Goal: Browse casually

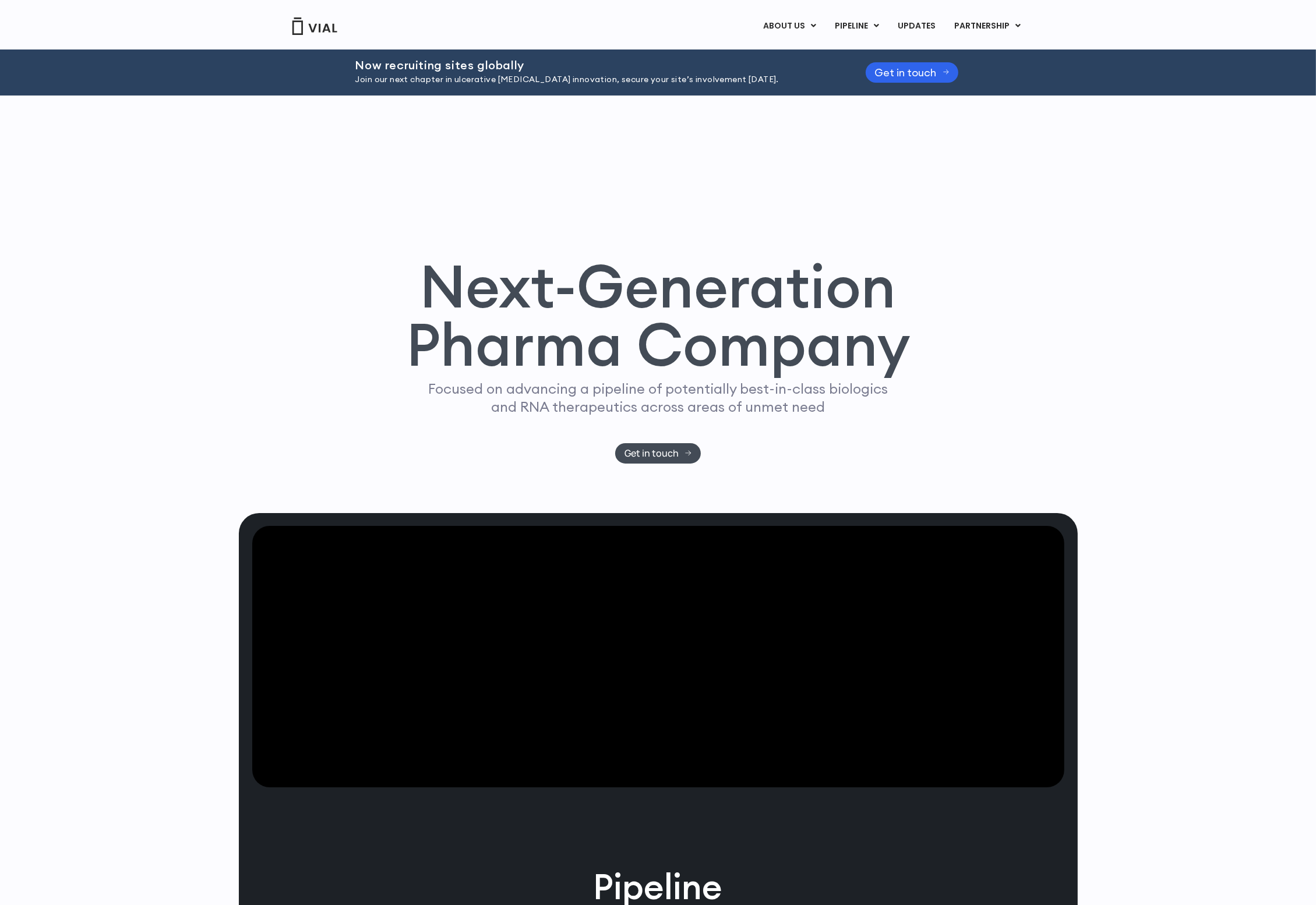
click at [515, 157] on div "Next-Generation Pharma Company Focused on advancing a pipeline of potentially b…" at bounding box center [658, 305] width 839 height 418
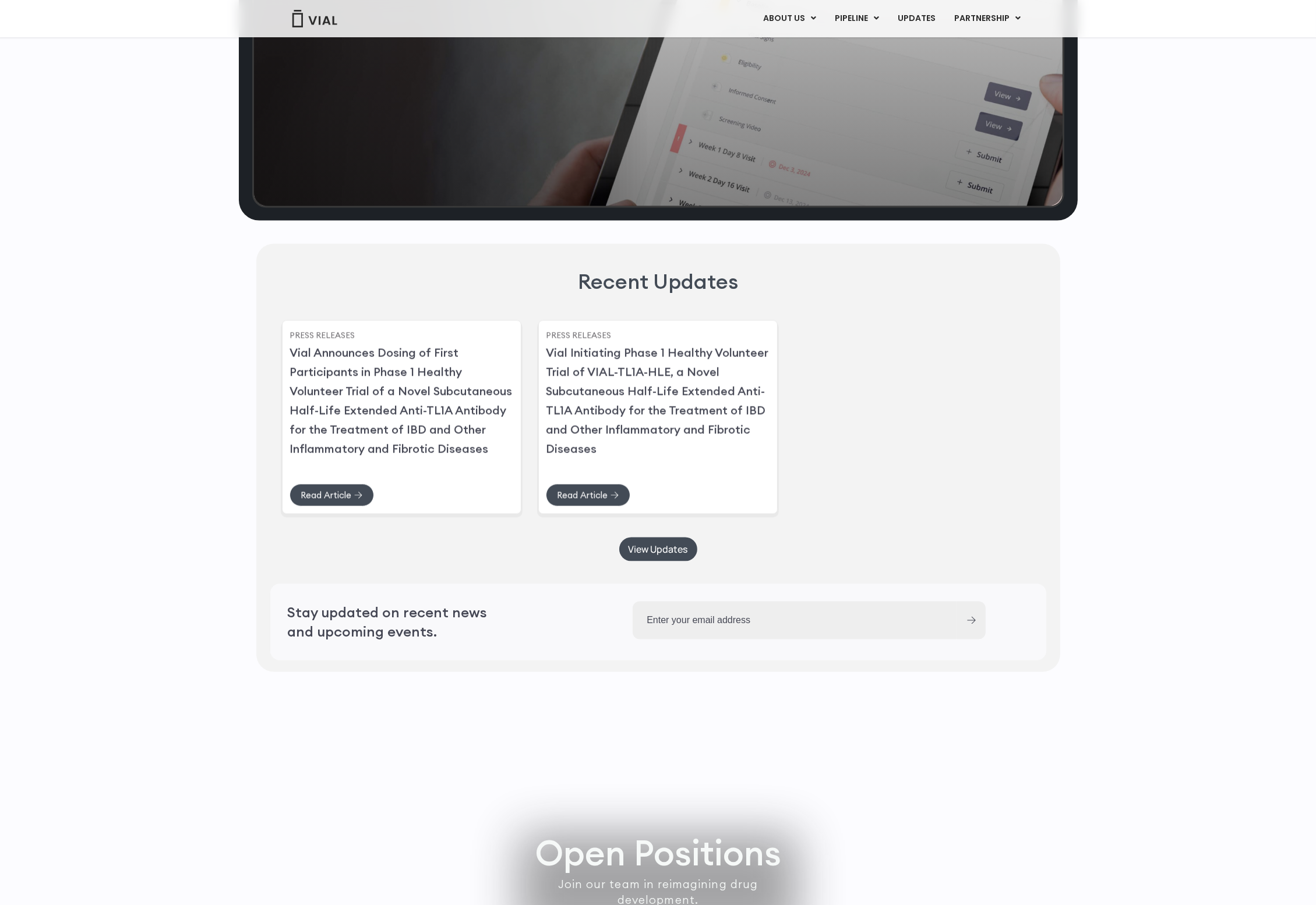
scroll to position [3044, 0]
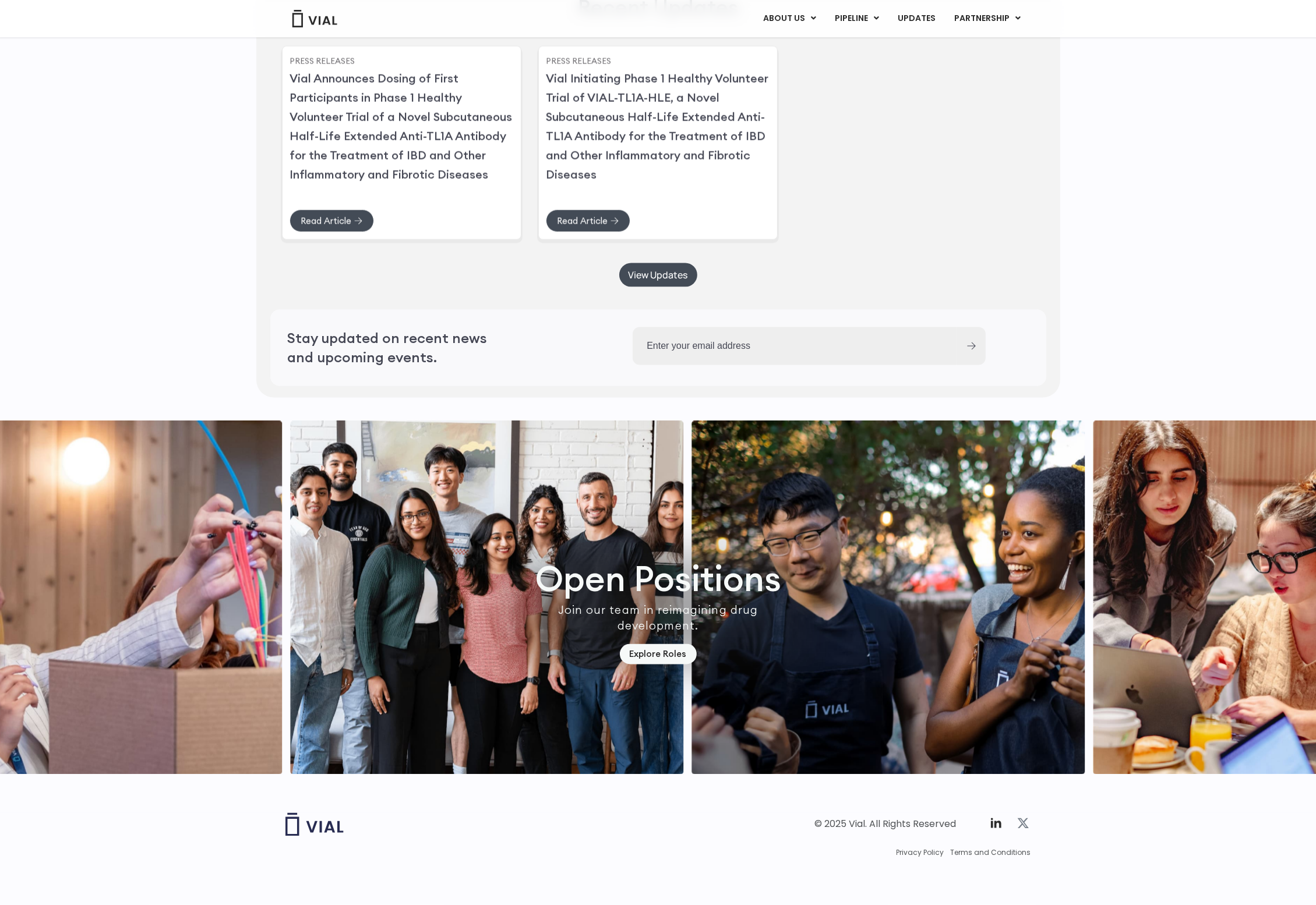
click at [1019, 826] on icon at bounding box center [1023, 824] width 14 height 14
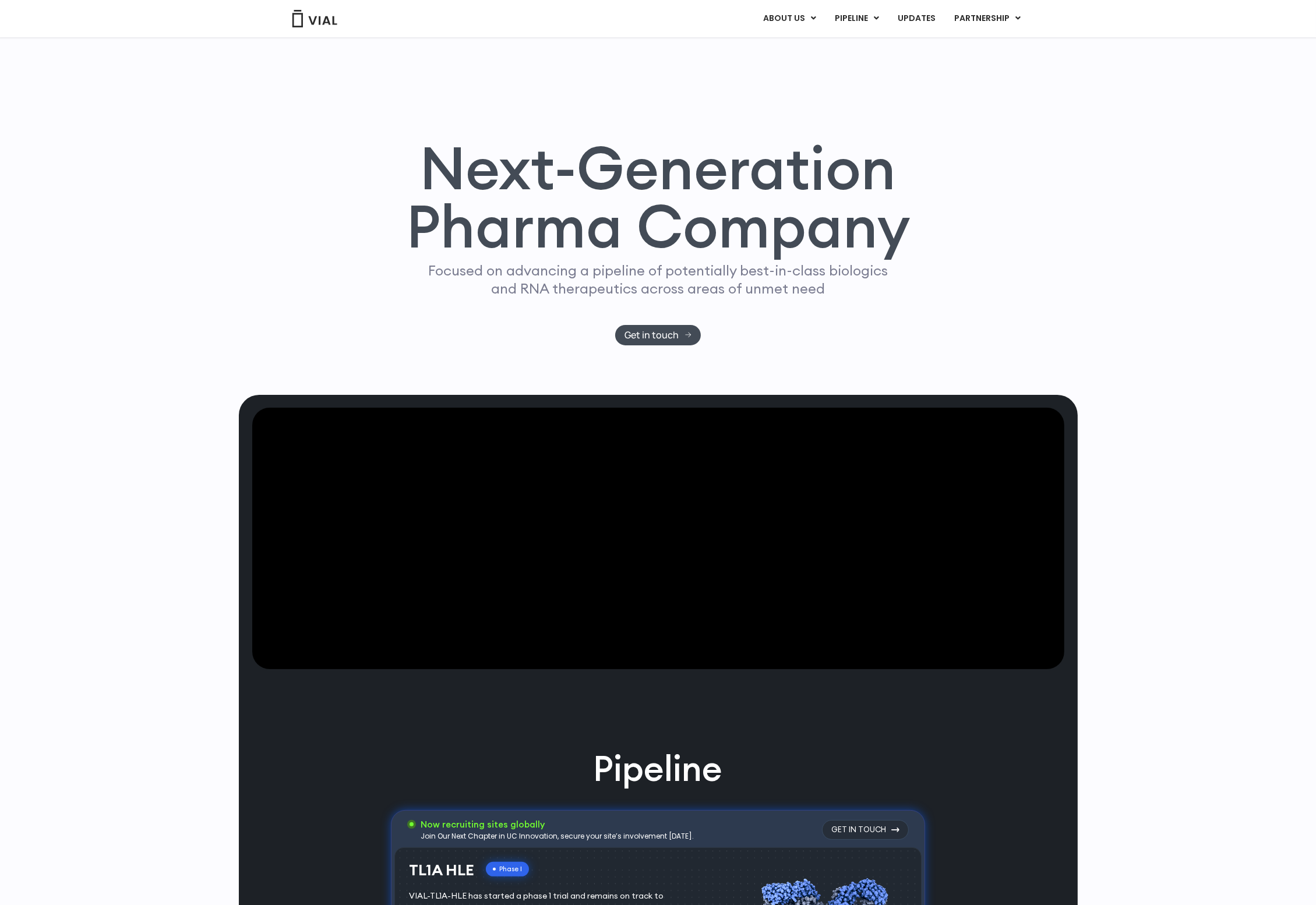
scroll to position [0, 0]
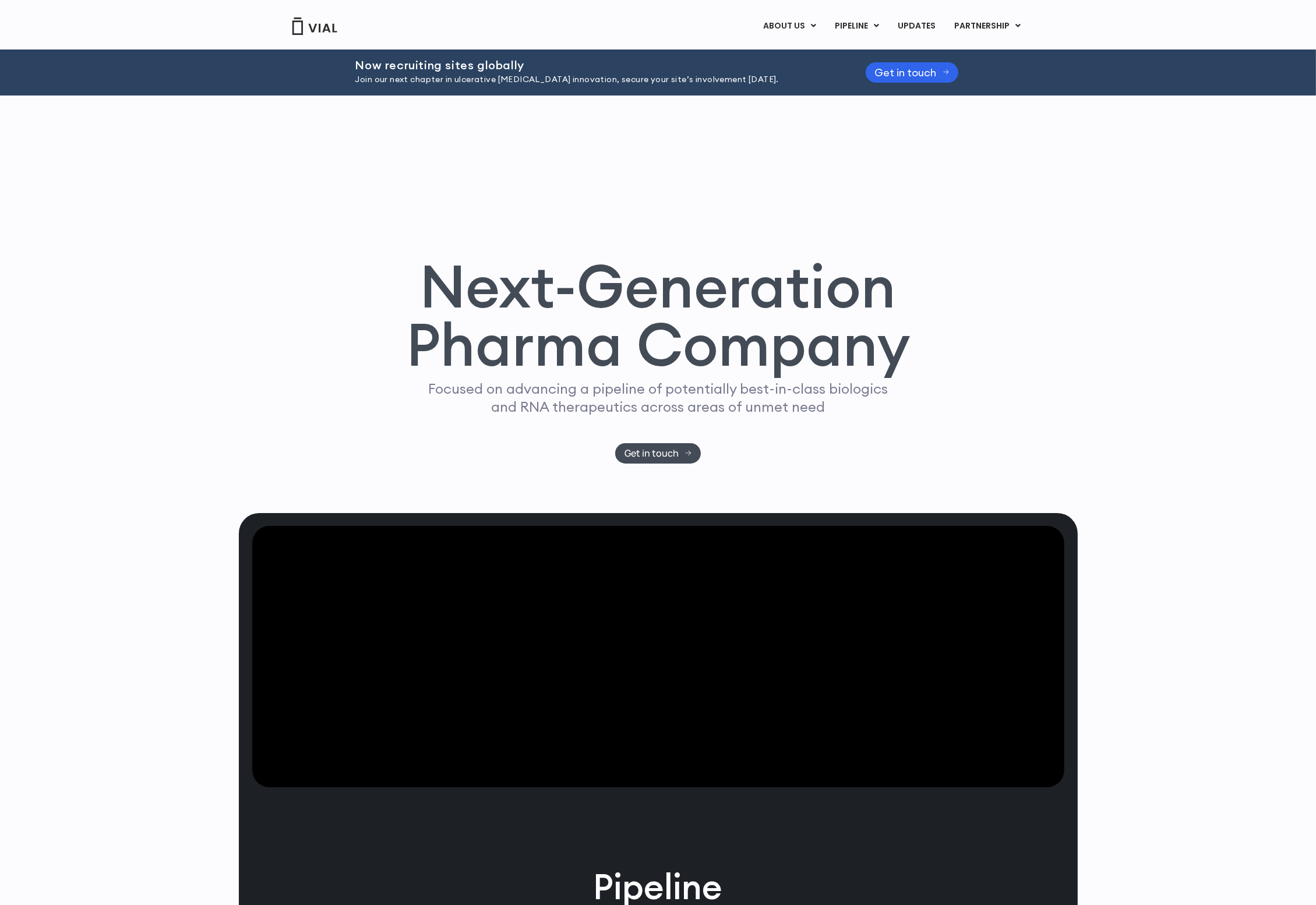
drag, startPoint x: 191, startPoint y: 201, endPoint x: 186, endPoint y: 64, distance: 137.1
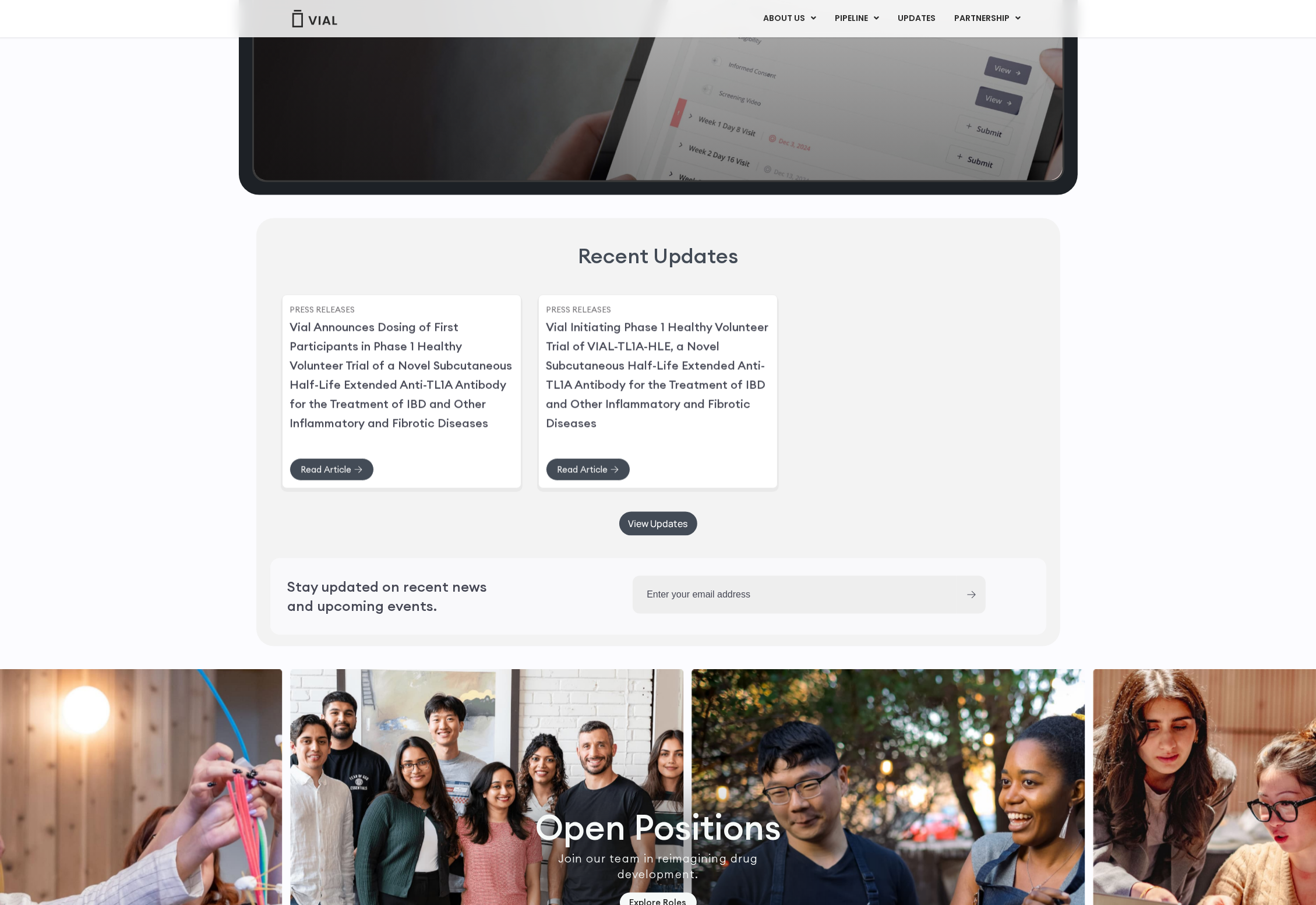
scroll to position [3044, 0]
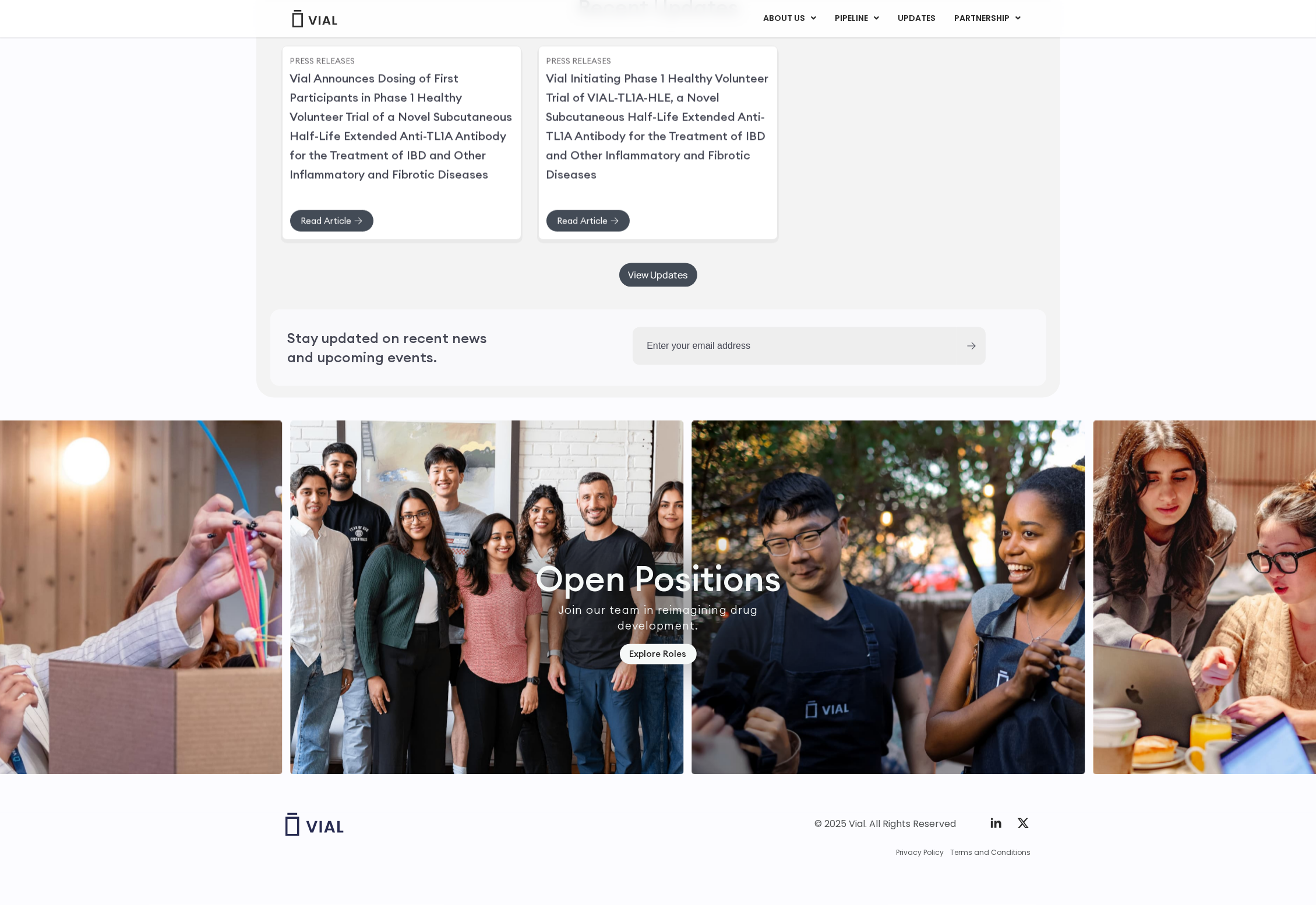
drag, startPoint x: 171, startPoint y: 135, endPoint x: 192, endPoint y: 325, distance: 191.2
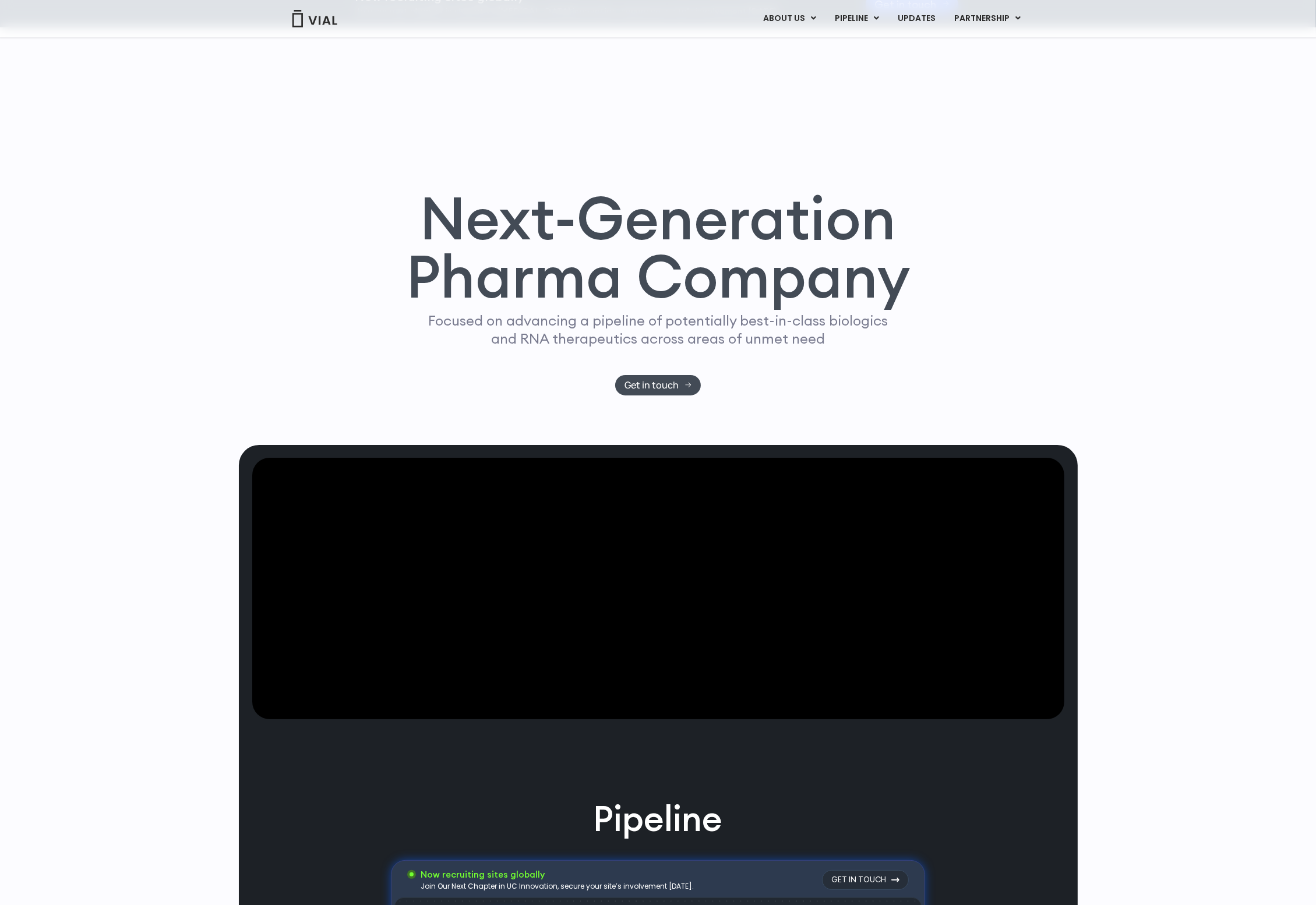
scroll to position [0, 0]
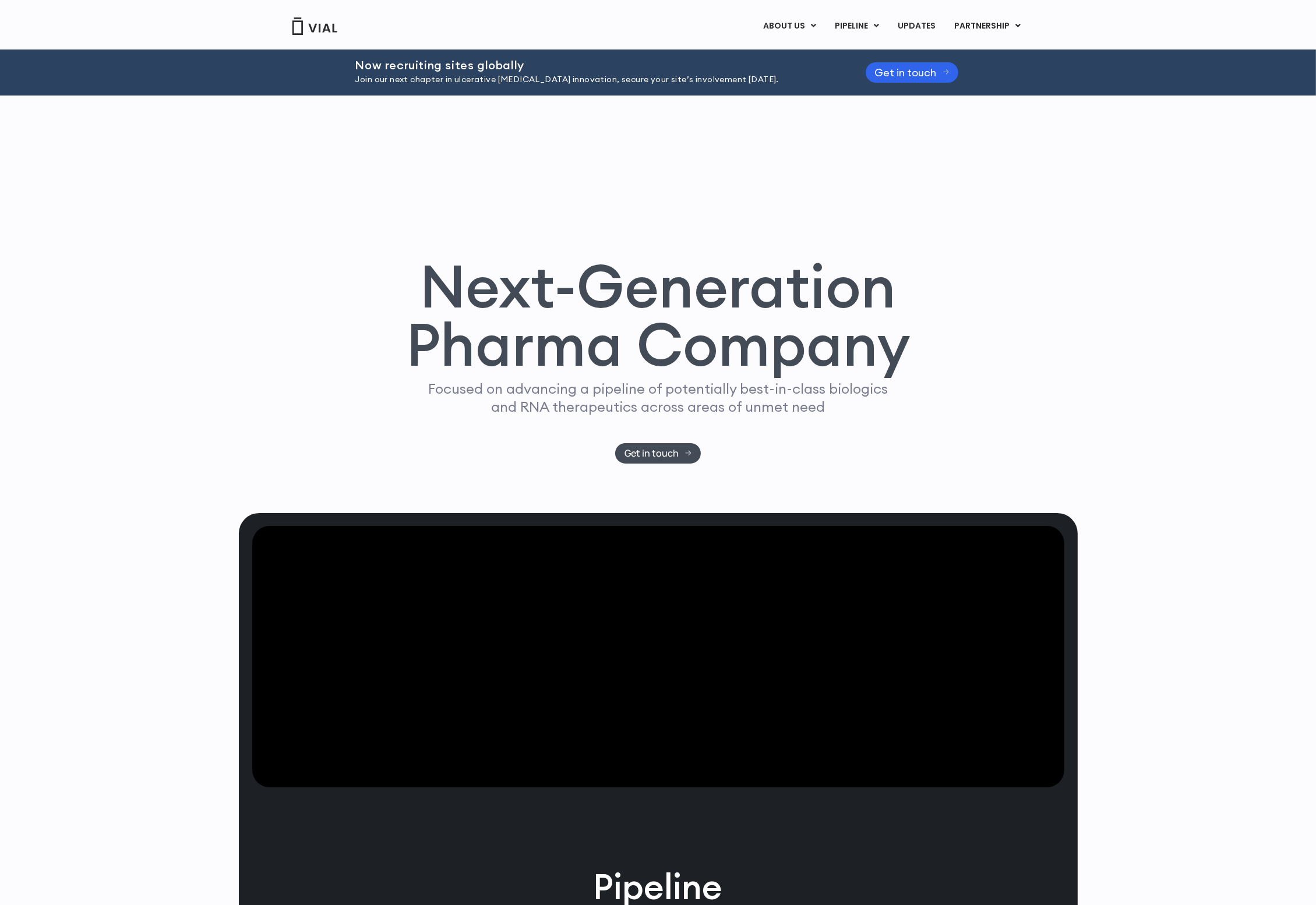
drag, startPoint x: 193, startPoint y: 132, endPoint x: 188, endPoint y: 89, distance: 43.3
click at [330, 208] on div "Next-Generation Pharma Company Focused on advancing a pipeline of potentially b…" at bounding box center [658, 305] width 839 height 418
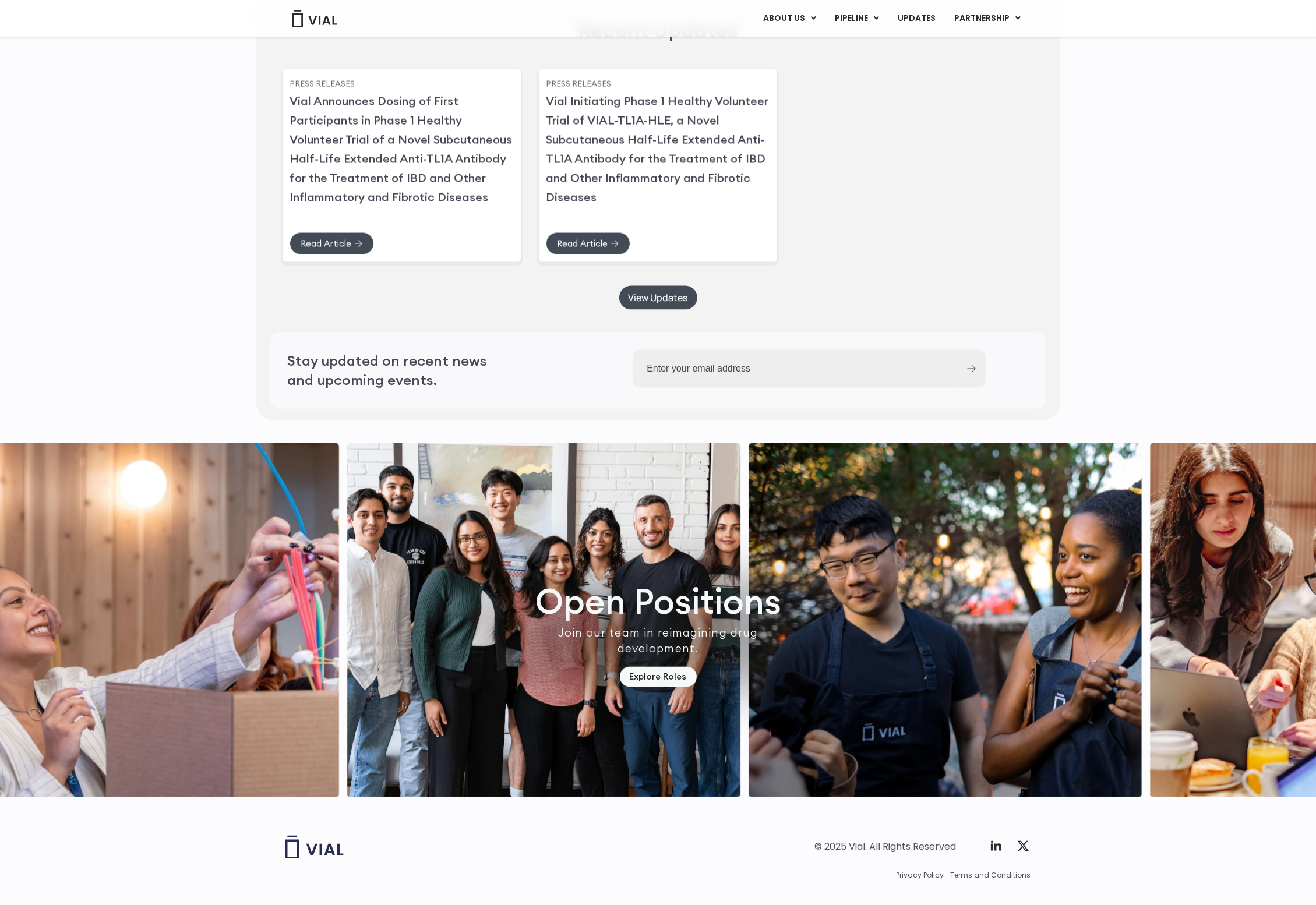
scroll to position [3044, 0]
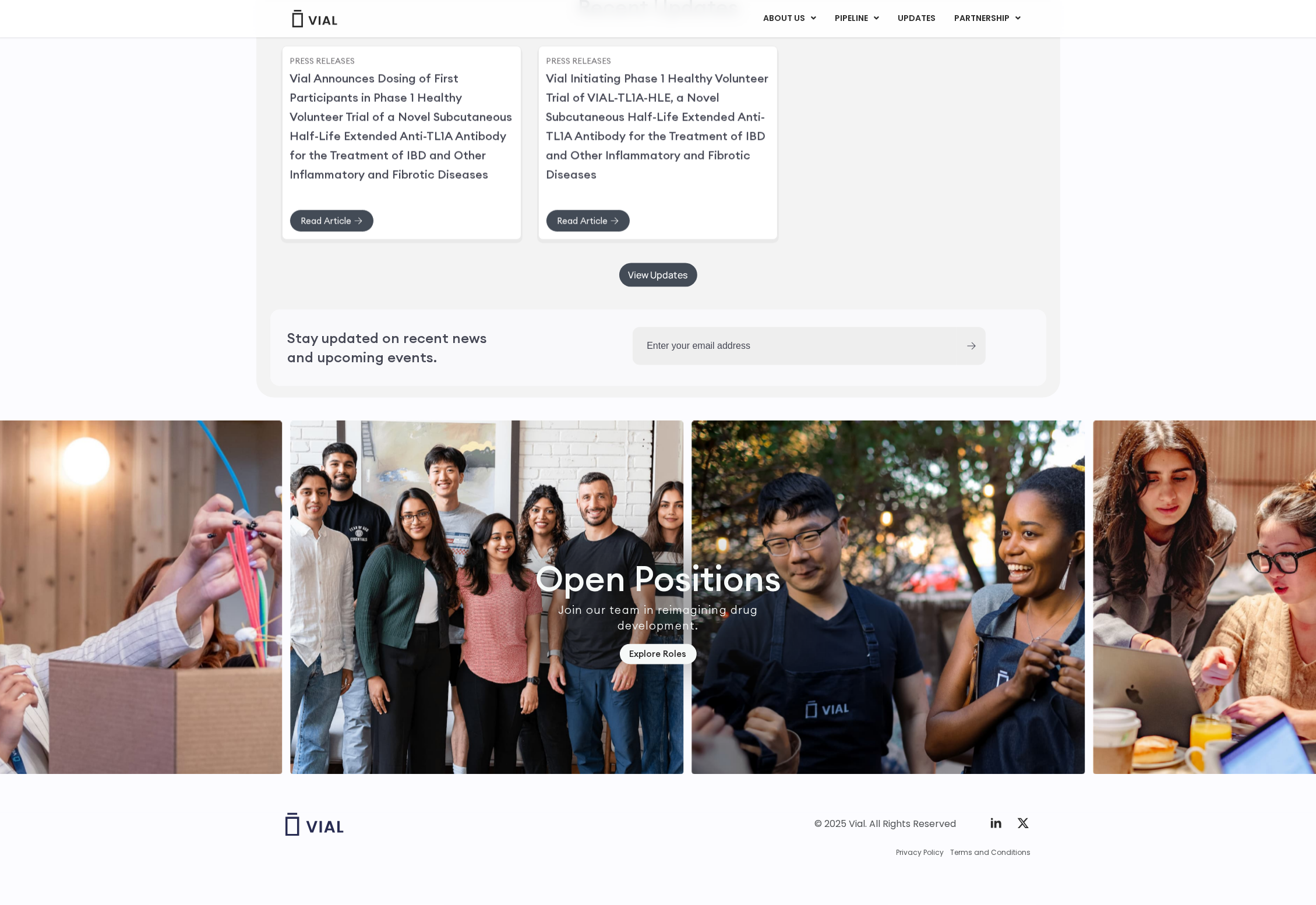
click at [1076, 227] on div "Recent Updates Press Releases Vial Announces Dosing of First Participants in Ph…" at bounding box center [658, 184] width 1316 height 440
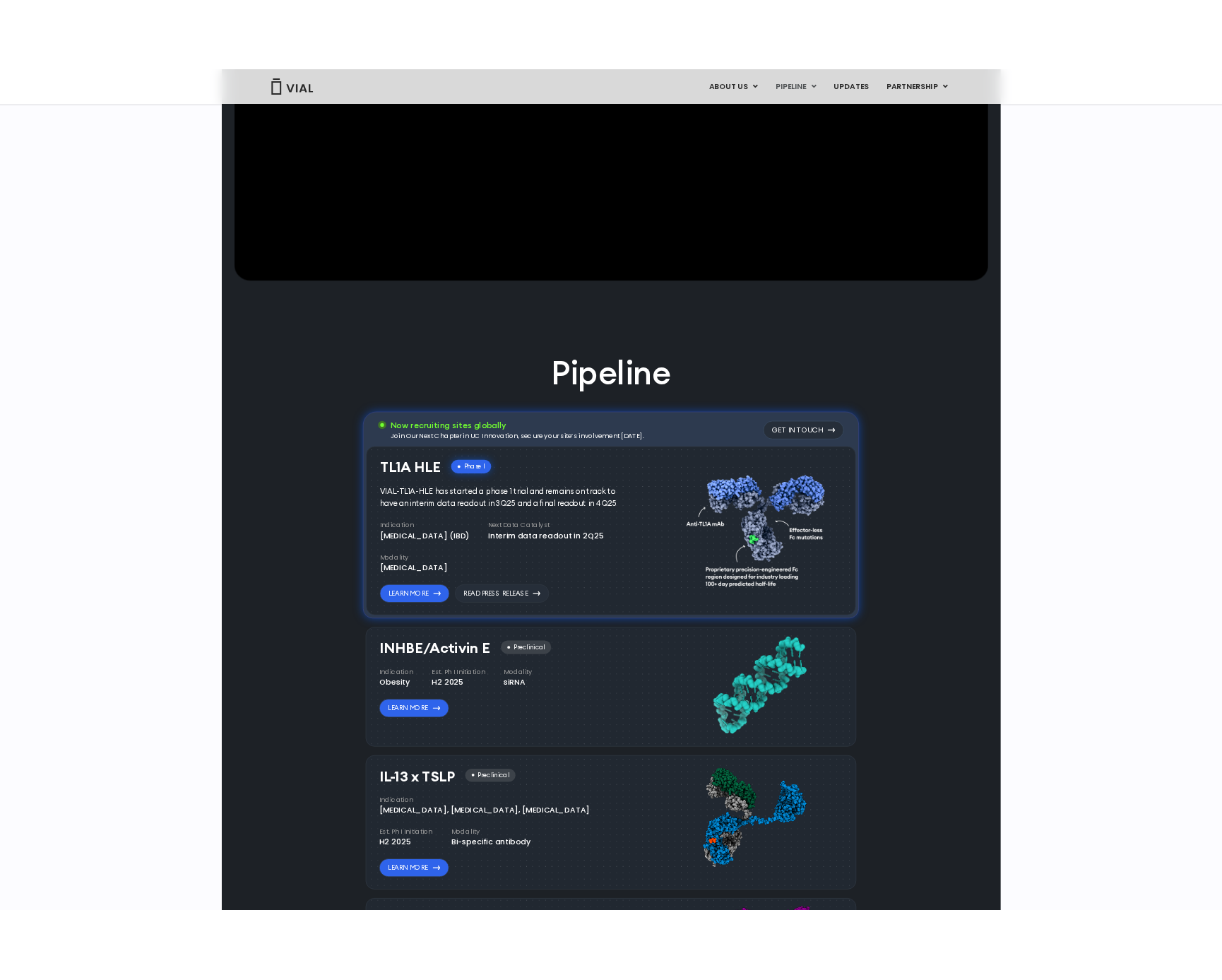
scroll to position [0, 0]
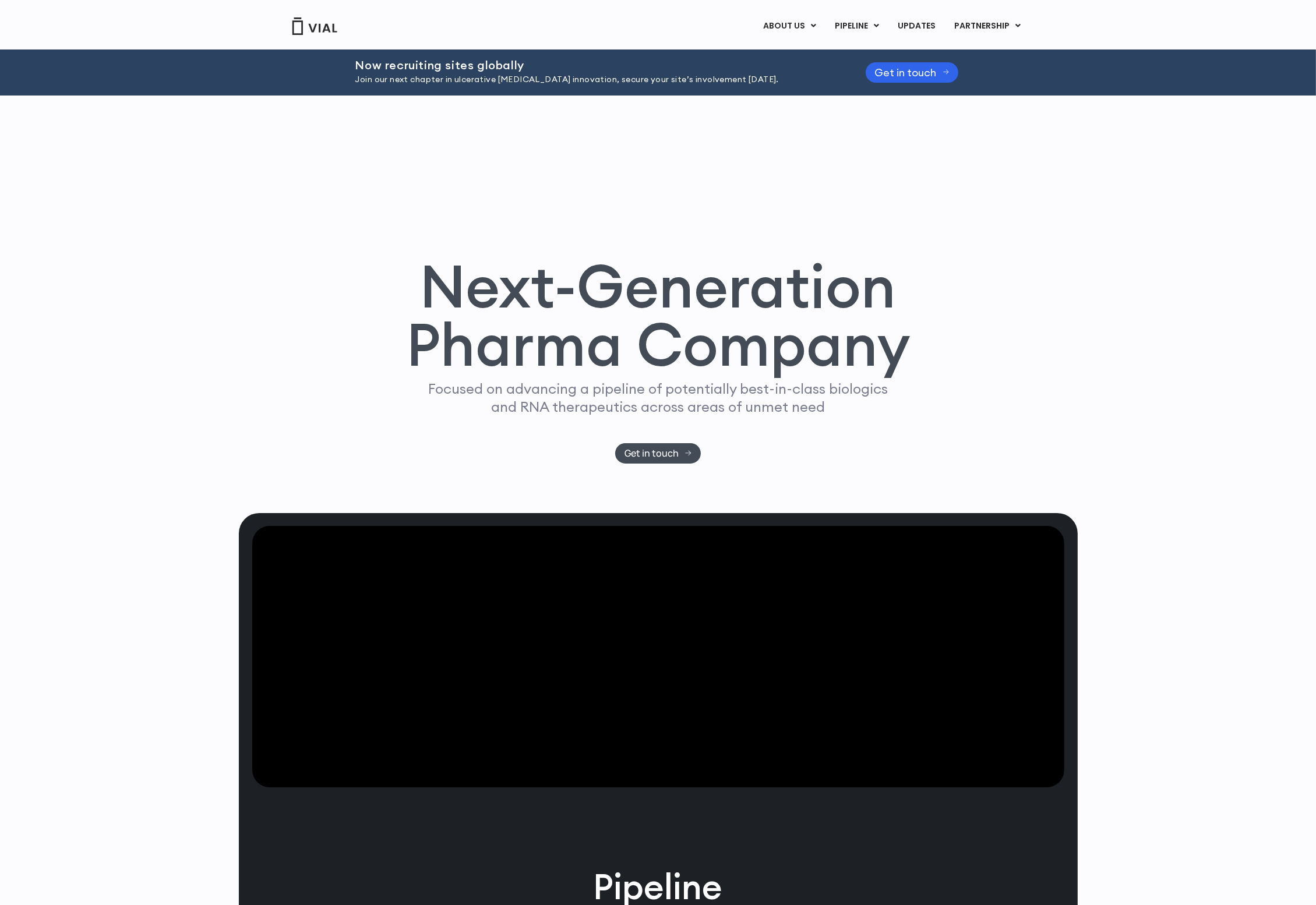
drag, startPoint x: 1161, startPoint y: 311, endPoint x: 1188, endPoint y: 137, distance: 176.1
